Goal: Information Seeking & Learning: Learn about a topic

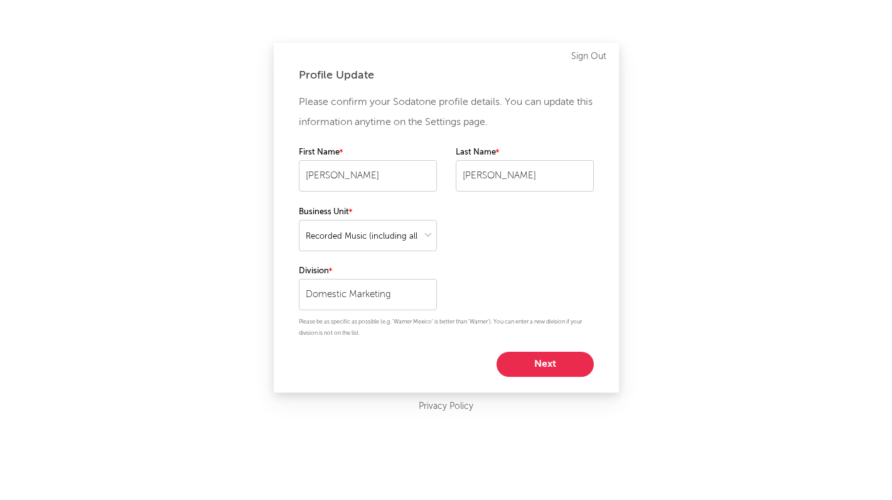
select select "recorded_music"
click at [540, 361] on button "Next" at bounding box center [544, 363] width 97 height 25
select select "marketing"
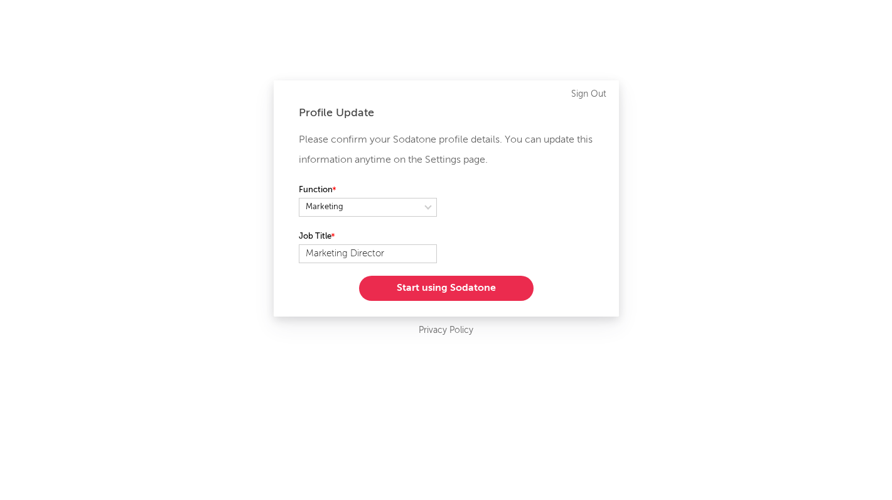
click at [431, 285] on button "Start using Sodatone" at bounding box center [446, 288] width 174 height 25
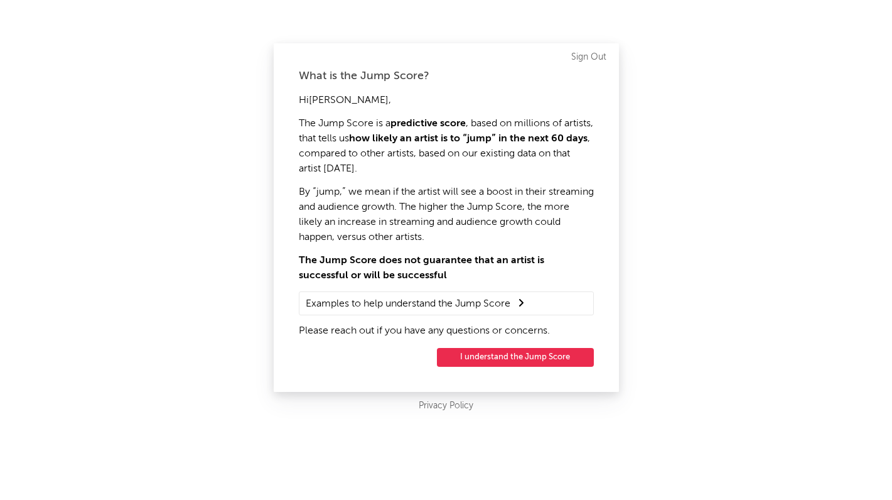
click at [485, 353] on button "I understand the Jump Score" at bounding box center [515, 357] width 157 height 19
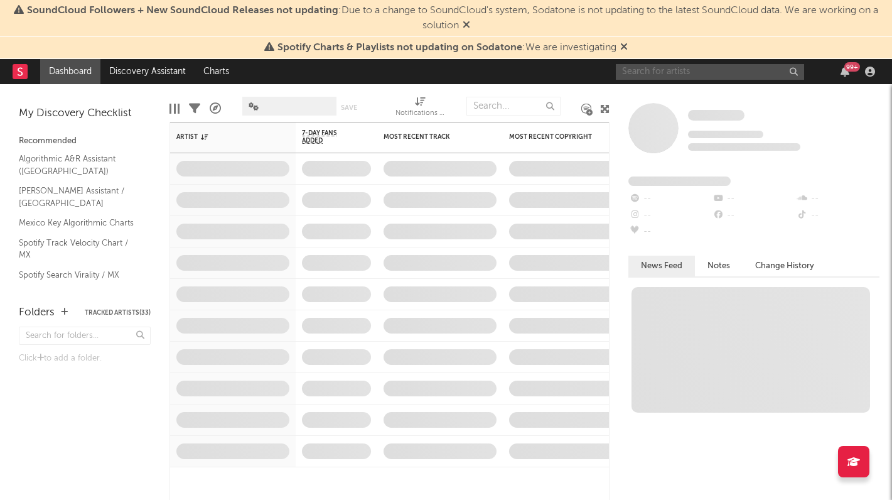
click at [660, 77] on input "text" at bounding box center [710, 72] width 188 height 16
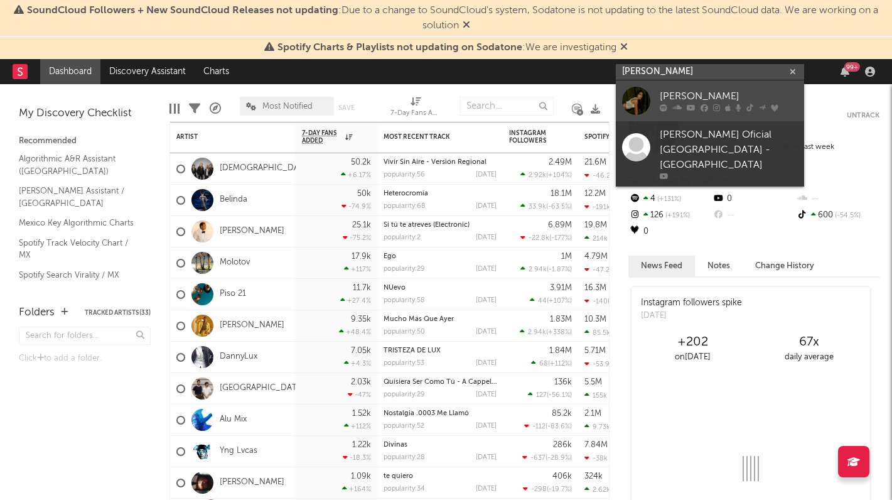
type input "[PERSON_NAME]"
click at [659, 96] on link "[PERSON_NAME]" at bounding box center [710, 100] width 188 height 41
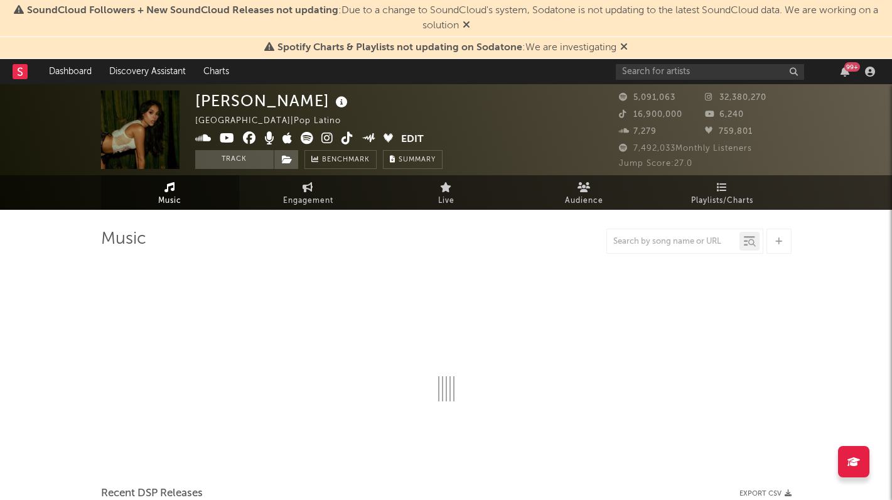
select select "6m"
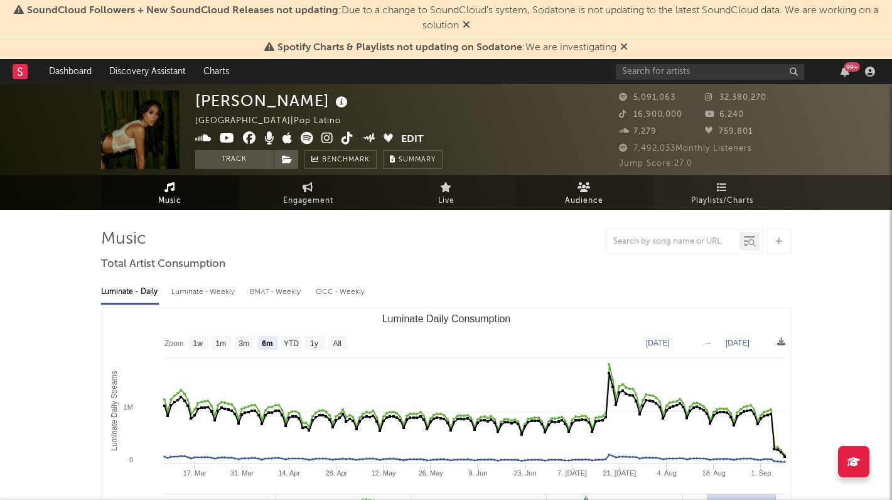
click at [587, 185] on icon at bounding box center [583, 187] width 13 height 10
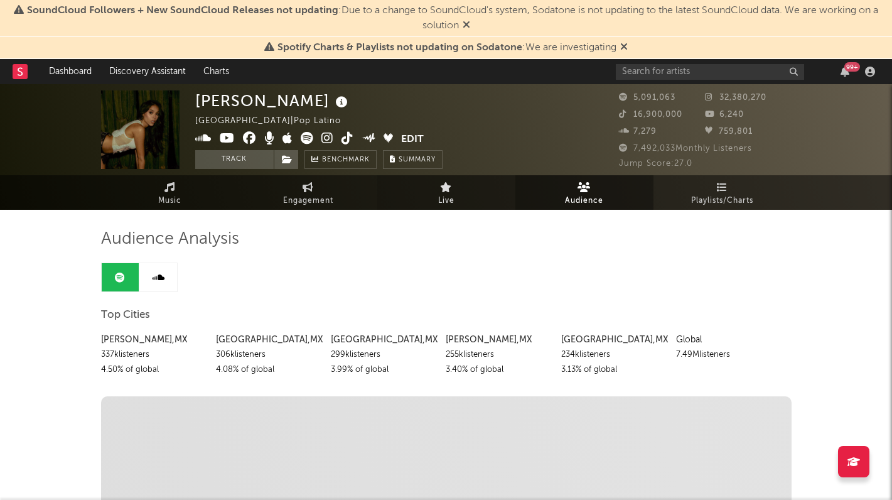
click at [460, 187] on link "Live" at bounding box center [446, 192] width 138 height 35
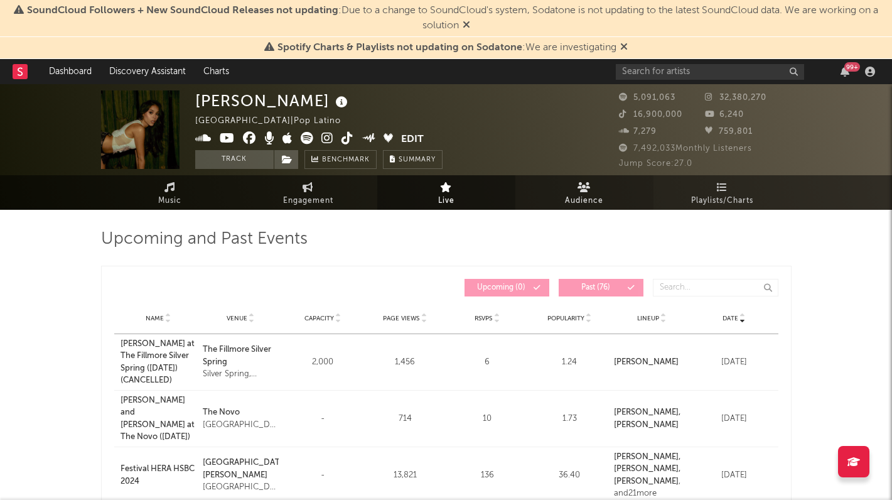
click at [611, 186] on link "Audience" at bounding box center [584, 192] width 138 height 35
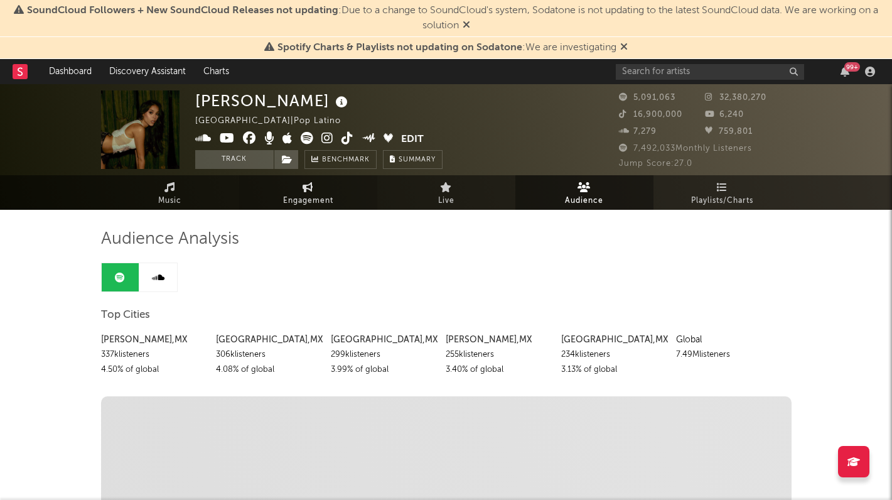
click at [309, 200] on span "Engagement" at bounding box center [308, 200] width 50 height 15
select select "1w"
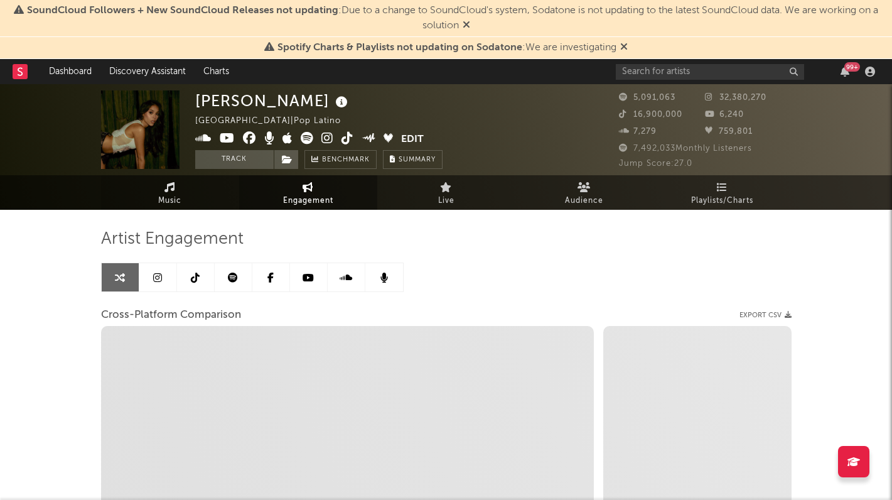
click at [176, 196] on span "Music" at bounding box center [169, 200] width 23 height 15
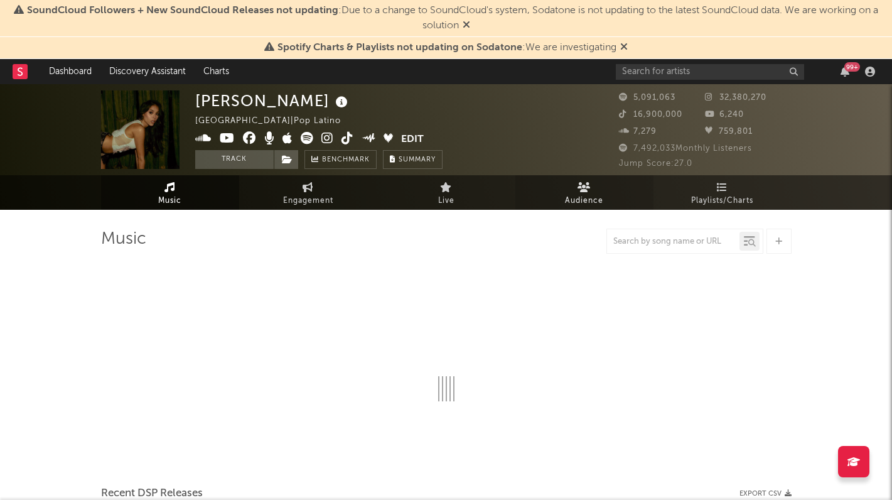
select select "6m"
